Goal: Use online tool/utility: Utilize a website feature to perform a specific function

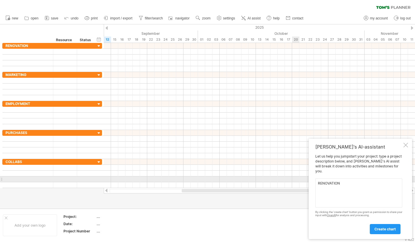
drag, startPoint x: 344, startPoint y: 184, endPoint x: 297, endPoint y: 179, distance: 47.5
click at [297, 179] on div "Trying to reach plan.tomsplanner.com Connected again... 0% clear filter new" at bounding box center [207, 121] width 415 height 242
type textarea "RENOVATION"
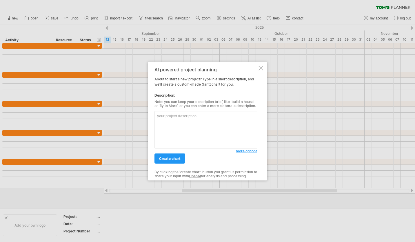
click at [226, 122] on textarea at bounding box center [205, 129] width 103 height 37
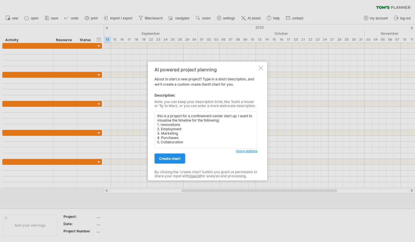
type textarea "this is a project for a confinement center start up. I want to visualise the ti…"
click at [174, 156] on span "create chart" at bounding box center [169, 158] width 21 height 4
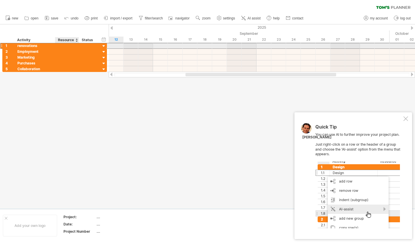
click at [67, 45] on div at bounding box center [67, 46] width 18 height 6
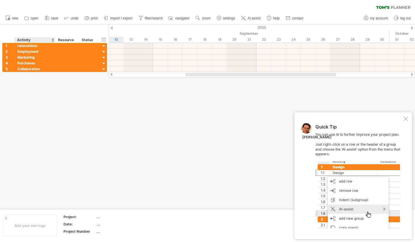
click at [21, 43] on div "Activity" at bounding box center [34, 40] width 35 height 6
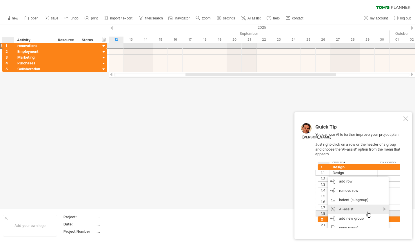
click at [17, 44] on div "renovations" at bounding box center [34, 46] width 35 height 6
click at [21, 44] on input "**********" at bounding box center [34, 46] width 35 height 6
type input "**********"
click at [48, 48] on input "**********" at bounding box center [34, 46] width 35 height 6
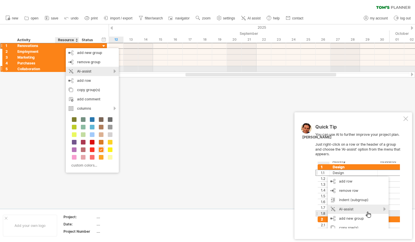
click at [114, 71] on div "AI-assist" at bounding box center [92, 71] width 53 height 9
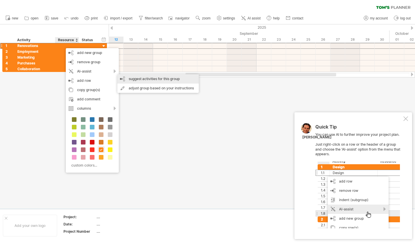
click at [126, 76] on div "suggest activities for this group" at bounding box center [157, 78] width 81 height 9
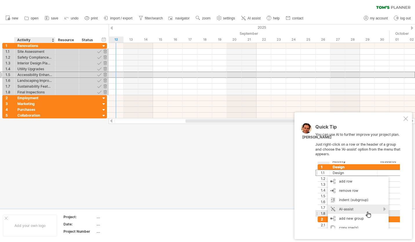
click at [35, 72] on div "Accessibility Enhancements" at bounding box center [34, 75] width 35 height 6
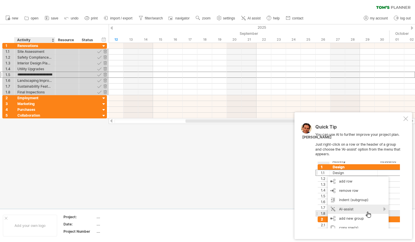
click at [55, 39] on div "******** Resource" at bounding box center [67, 40] width 24 height 6
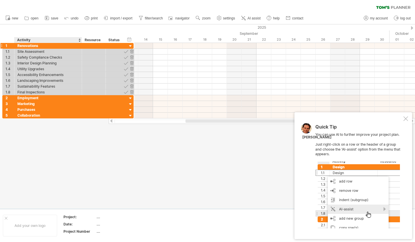
drag, startPoint x: 54, startPoint y: 40, endPoint x: 81, endPoint y: 43, distance: 27.1
click at [81, 43] on div "Trying to reach [DOMAIN_NAME] Connected again... 0% clear filter new 1" at bounding box center [207, 121] width 415 height 242
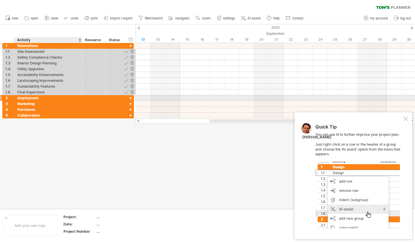
click at [65, 99] on div "Employment" at bounding box center [48, 98] width 62 height 6
click at [130, 98] on div at bounding box center [131, 99] width 6 height 6
click at [131, 98] on div at bounding box center [131, 99] width 6 height 6
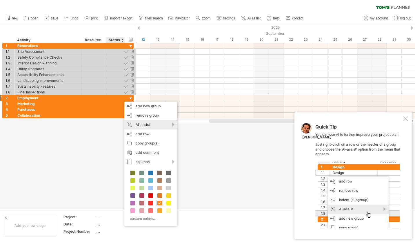
click at [150, 123] on div "AI-assist" at bounding box center [150, 124] width 53 height 9
click at [175, 129] on div "suggest activities for this group" at bounding box center [193, 130] width 81 height 9
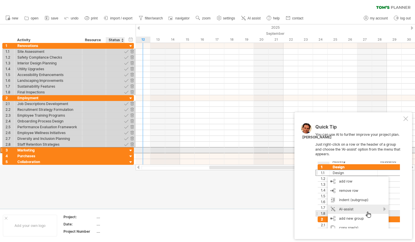
click at [120, 150] on div at bounding box center [115, 150] width 13 height 6
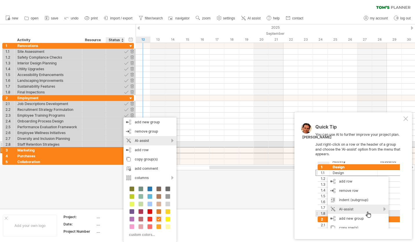
click at [156, 142] on div "AI-assist" at bounding box center [149, 140] width 53 height 9
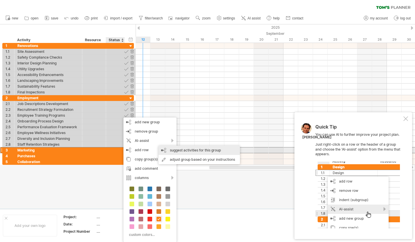
click at [176, 150] on div "suggest activities for this group" at bounding box center [198, 149] width 81 height 9
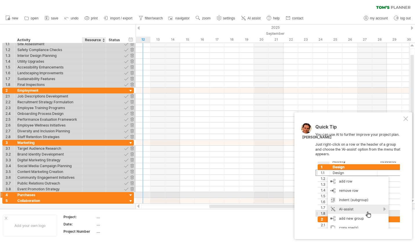
click at [87, 193] on div at bounding box center [94, 195] width 18 height 6
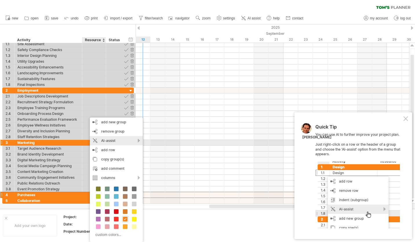
click at [127, 140] on div "AI-assist" at bounding box center [116, 140] width 53 height 9
click at [141, 146] on div "suggest activities for this group" at bounding box center [170, 147] width 81 height 9
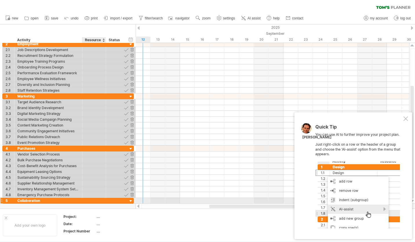
click at [97, 201] on div at bounding box center [94, 201] width 18 height 6
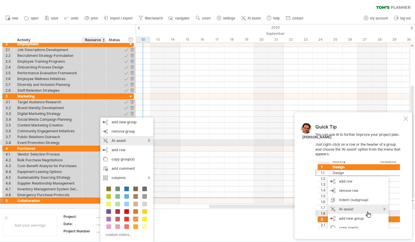
click at [140, 141] on div "AI-assist" at bounding box center [126, 140] width 53 height 9
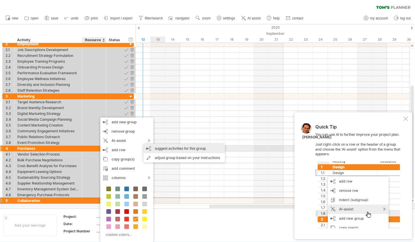
click at [157, 146] on div "suggest activities for this group" at bounding box center [183, 148] width 81 height 9
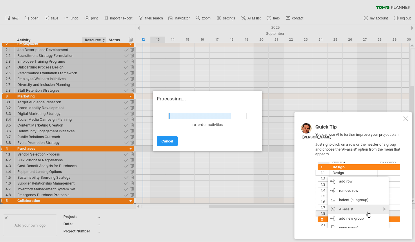
click at [405, 118] on div at bounding box center [405, 118] width 5 height 5
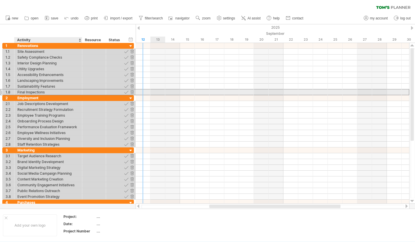
click at [56, 90] on div "Final Inspections" at bounding box center [48, 92] width 62 height 6
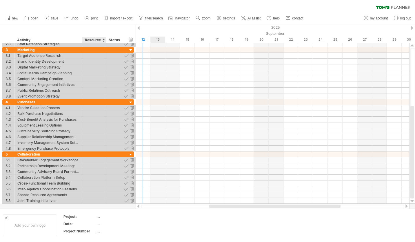
click at [100, 87] on div at bounding box center [94, 90] width 18 height 6
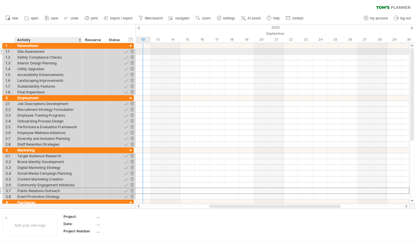
click at [39, 52] on div "Site Assessment" at bounding box center [48, 52] width 62 height 6
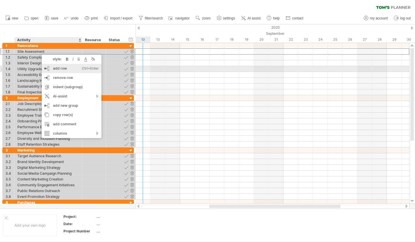
click at [56, 69] on div "add row Ctrl+Enter Cmd+Enter" at bounding box center [72, 68] width 60 height 9
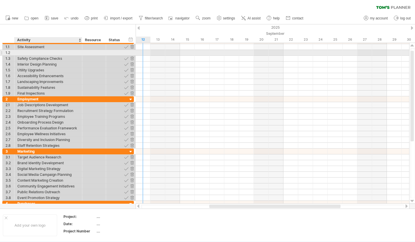
click at [34, 51] on div at bounding box center [48, 53] width 62 height 6
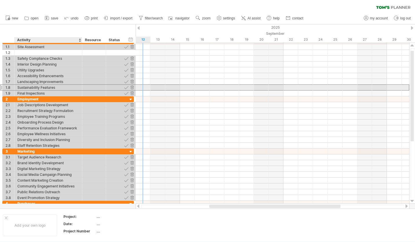
click at [54, 89] on div "Sustainability Features" at bounding box center [48, 88] width 62 height 6
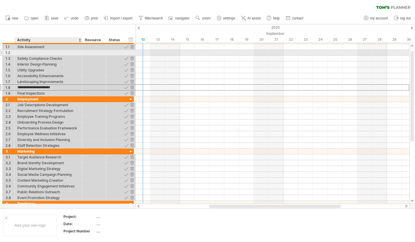
click at [22, 53] on div at bounding box center [48, 53] width 62 height 6
type input "*******"
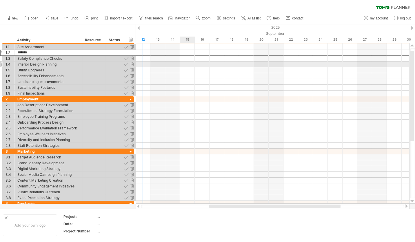
click at [171, 60] on div at bounding box center [272, 59] width 273 height 6
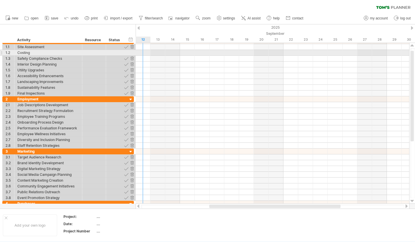
click at [145, 54] on div at bounding box center [272, 53] width 273 height 6
click at [153, 52] on div at bounding box center [272, 53] width 273 height 6
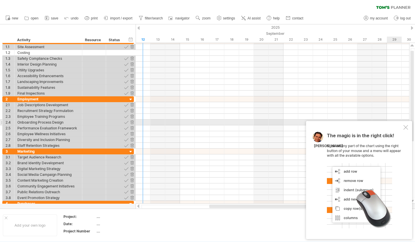
click at [407, 125] on div "The magic is in the right click! Click on any part of the chart using the right…" at bounding box center [359, 180] width 106 height 118
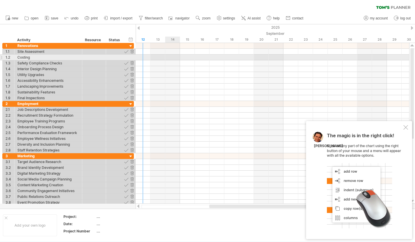
click at [169, 57] on div at bounding box center [272, 57] width 273 height 6
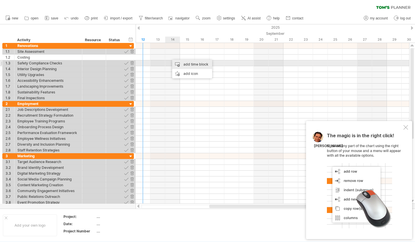
click at [177, 63] on div "add time block" at bounding box center [192, 64] width 40 height 9
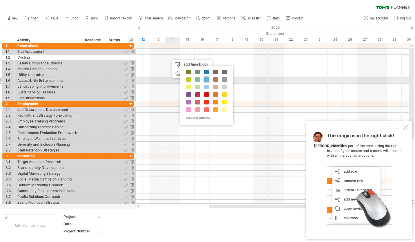
click at [206, 79] on span at bounding box center [206, 79] width 5 height 5
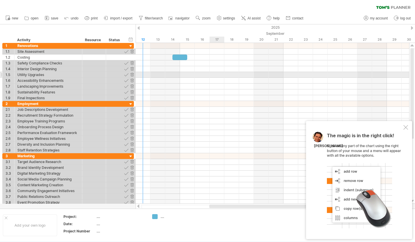
click at [211, 73] on div at bounding box center [272, 75] width 273 height 6
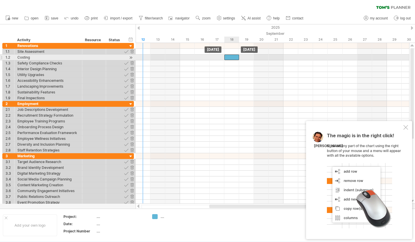
drag, startPoint x: 184, startPoint y: 57, endPoint x: 233, endPoint y: 60, distance: 49.9
click at [233, 60] on div at bounding box center [231, 57] width 15 height 6
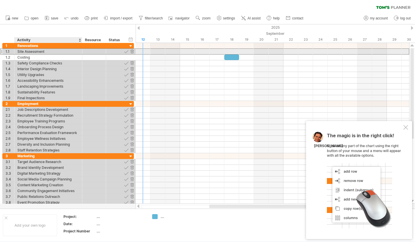
click at [39, 51] on div "Site Assessment" at bounding box center [48, 52] width 62 height 6
click at [0, 0] on input "**********" at bounding box center [0, 0] width 0 height 0
click at [51, 52] on input "**********" at bounding box center [48, 52] width 62 height 6
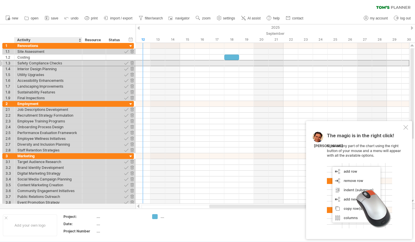
click at [42, 63] on div "Safety Compliance Checks" at bounding box center [48, 63] width 62 height 6
click at [0, 0] on input "**********" at bounding box center [0, 0] width 0 height 0
click at [42, 63] on input "**********" at bounding box center [48, 63] width 62 height 6
type input "**********"
click at [278, 63] on div at bounding box center [272, 63] width 273 height 6
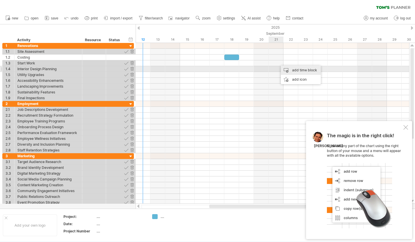
click at [286, 68] on div "add time block" at bounding box center [301, 69] width 40 height 9
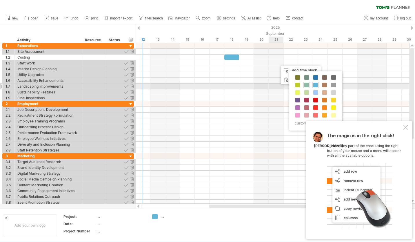
click at [306, 85] on span at bounding box center [306, 85] width 5 height 5
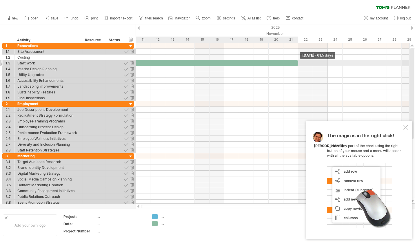
drag, startPoint x: 290, startPoint y: 62, endPoint x: 295, endPoint y: 63, distance: 5.0
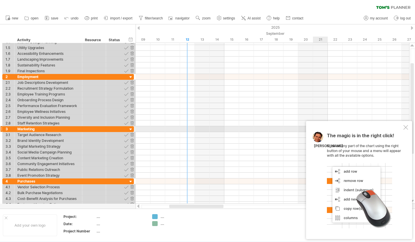
click at [405, 126] on div at bounding box center [405, 127] width 5 height 5
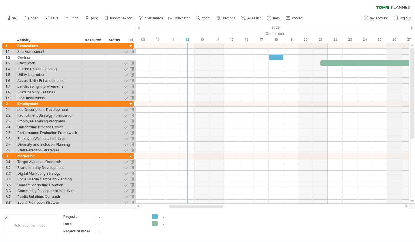
click at [400, 33] on div "September" at bounding box center [238, 33] width 443 height 6
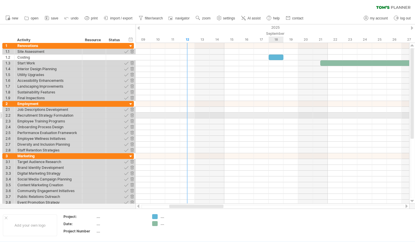
drag, startPoint x: 269, startPoint y: 0, endPoint x: 280, endPoint y: 116, distance: 116.7
click at [280, 116] on div at bounding box center [272, 115] width 273 height 6
